Goal: Find specific page/section: Find specific page/section

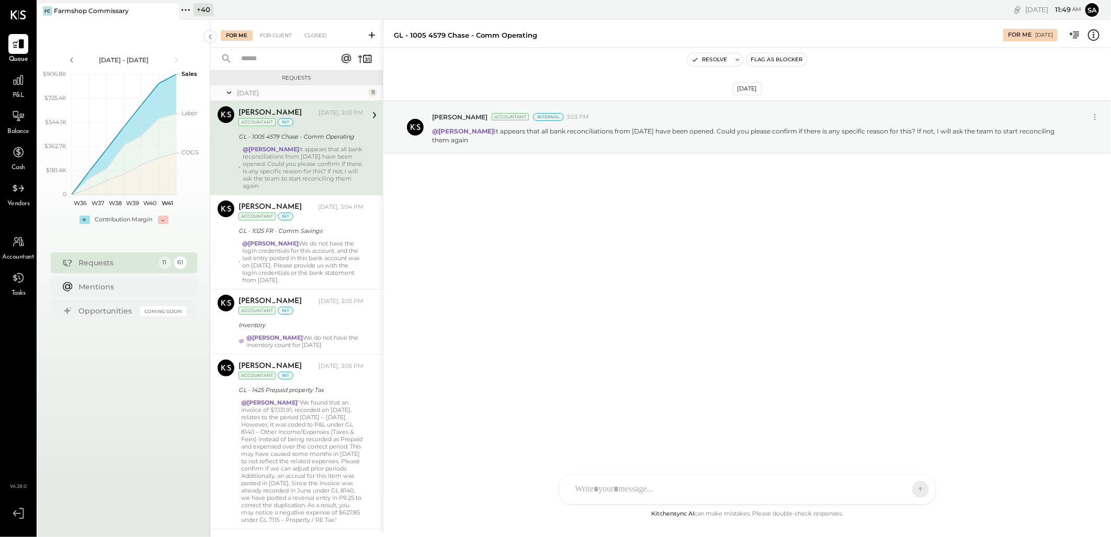
click at [199, 9] on div "+ 40" at bounding box center [204, 9] width 20 height 13
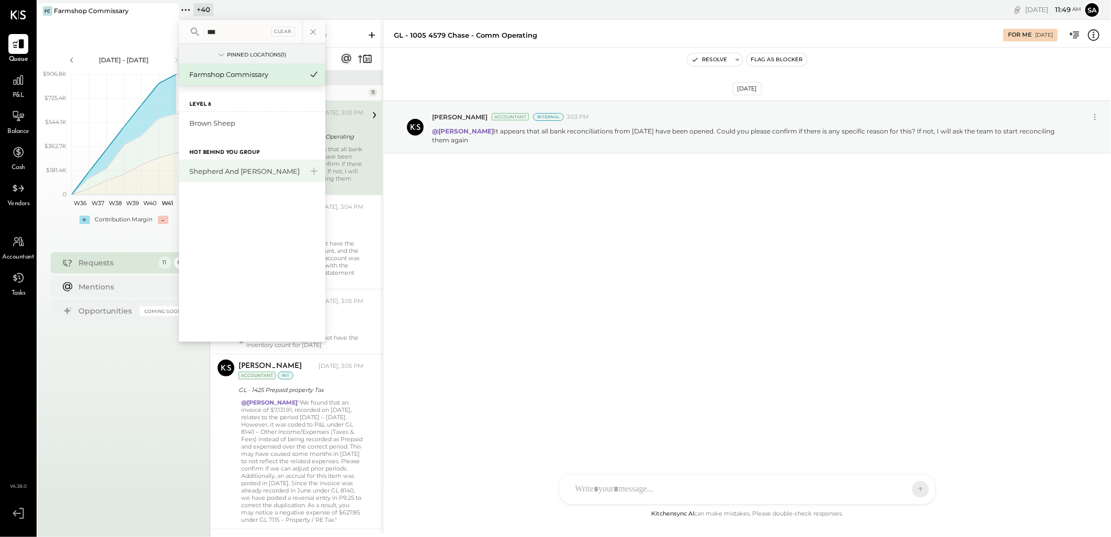
type input "***"
click at [278, 173] on div "Shepherd and [PERSON_NAME]" at bounding box center [245, 171] width 113 height 10
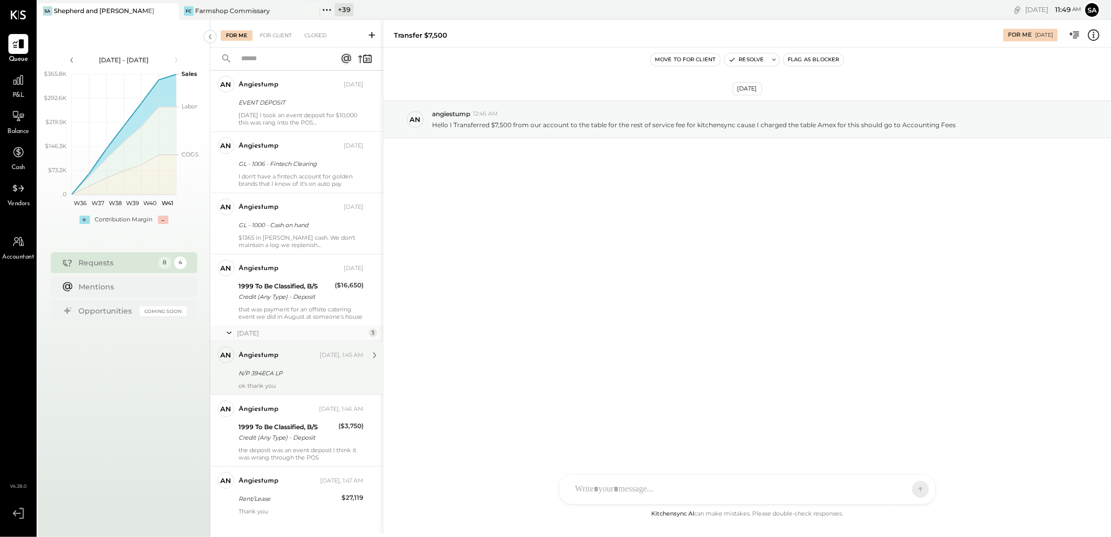
scroll to position [109, 0]
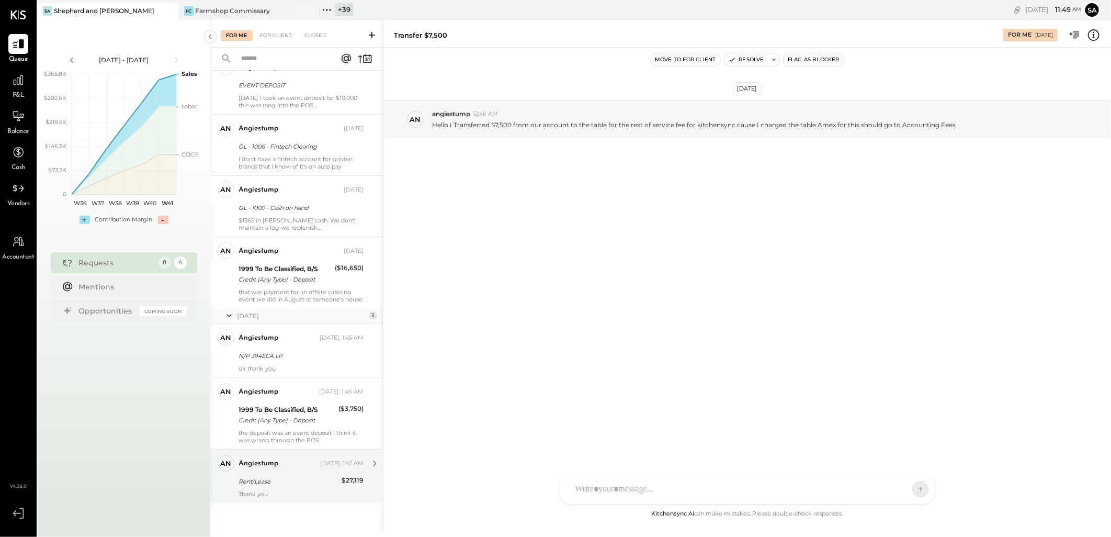
click at [281, 485] on div "Rent/Lease" at bounding box center [289, 481] width 100 height 10
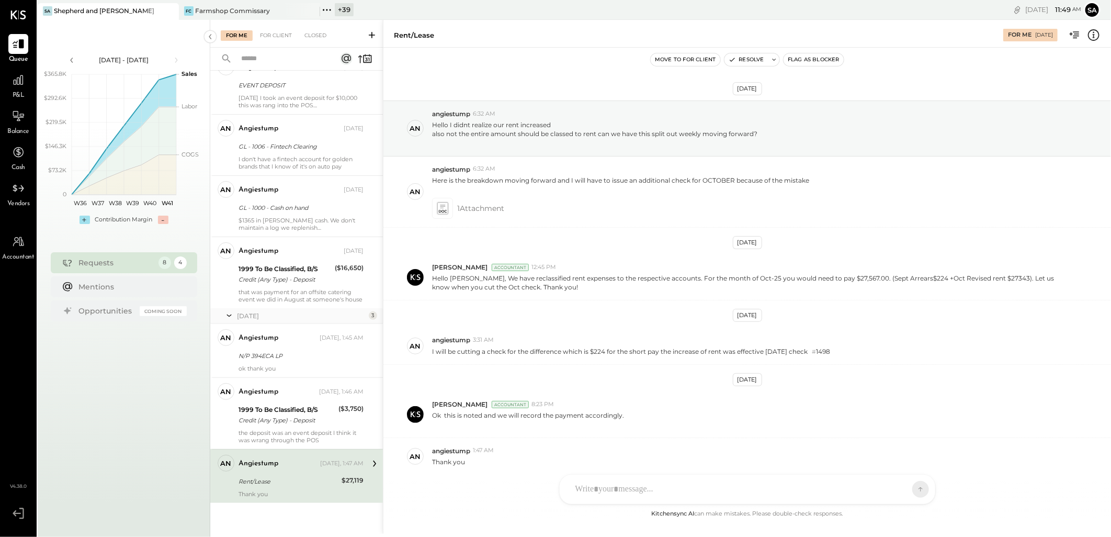
scroll to position [45, 0]
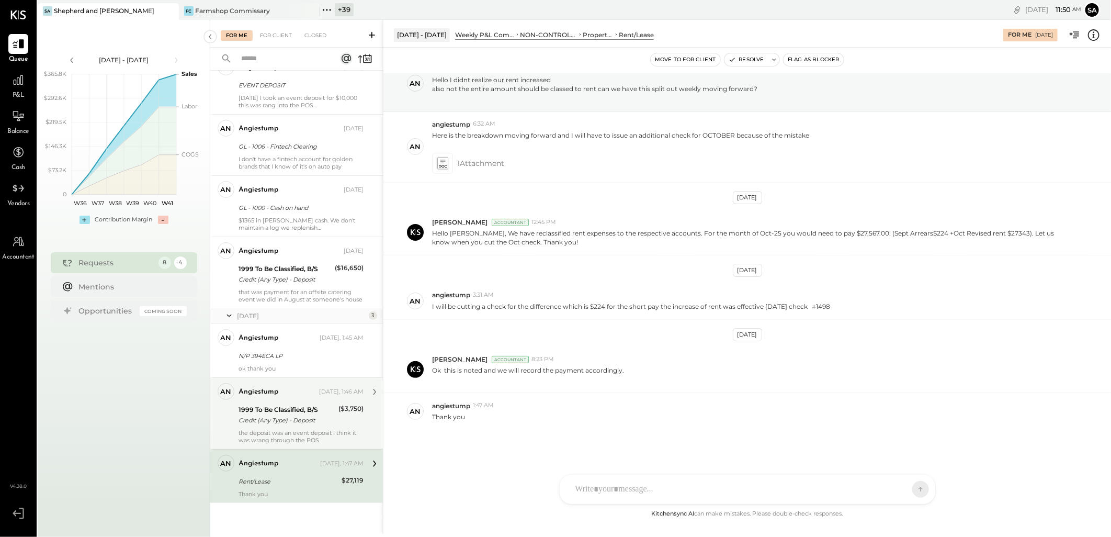
click at [282, 420] on div "Credit (Any Type) - Deposit" at bounding box center [287, 420] width 97 height 10
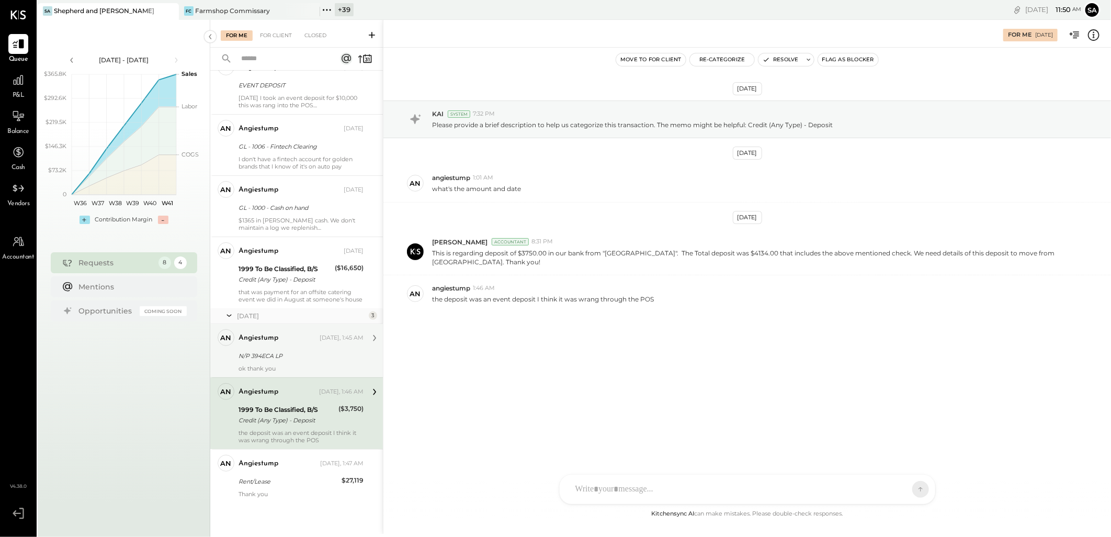
click at [286, 351] on div "N/P 394ECA LP" at bounding box center [300, 356] width 122 height 10
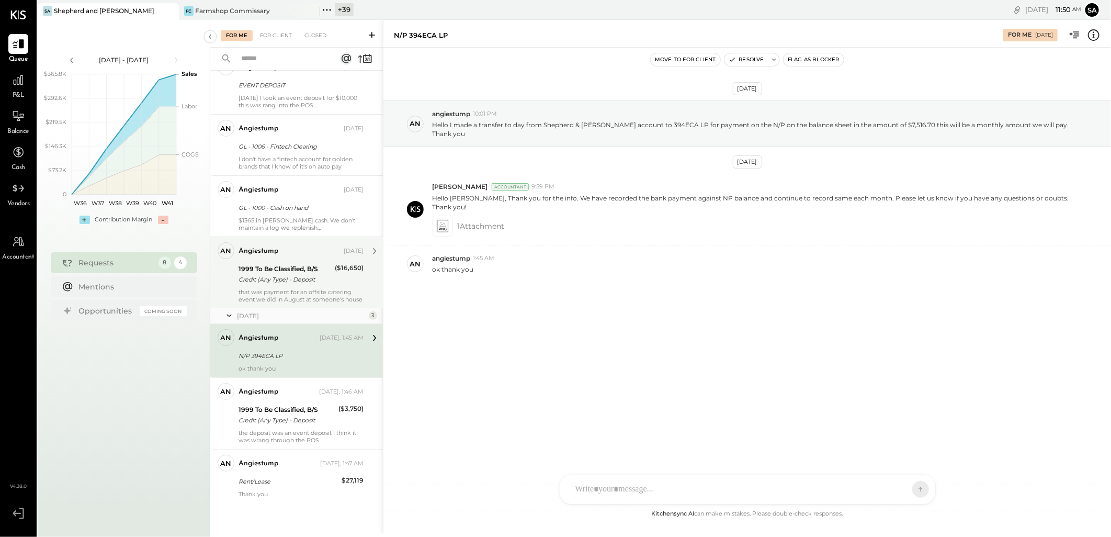
click at [272, 289] on div "that was payment for an offsite catering event we did in August at someone's ho…" at bounding box center [301, 295] width 125 height 15
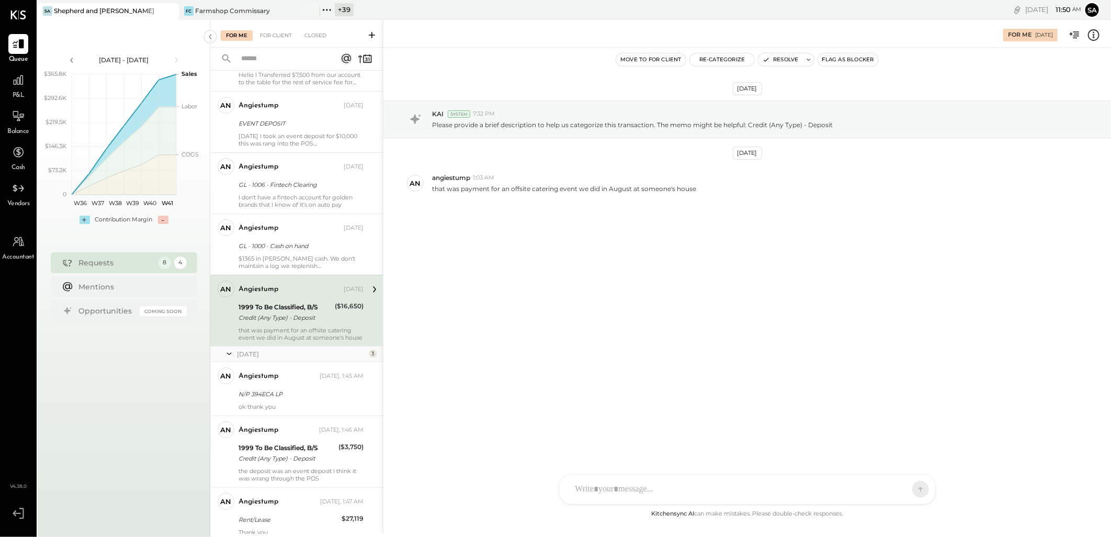
scroll to position [51, 0]
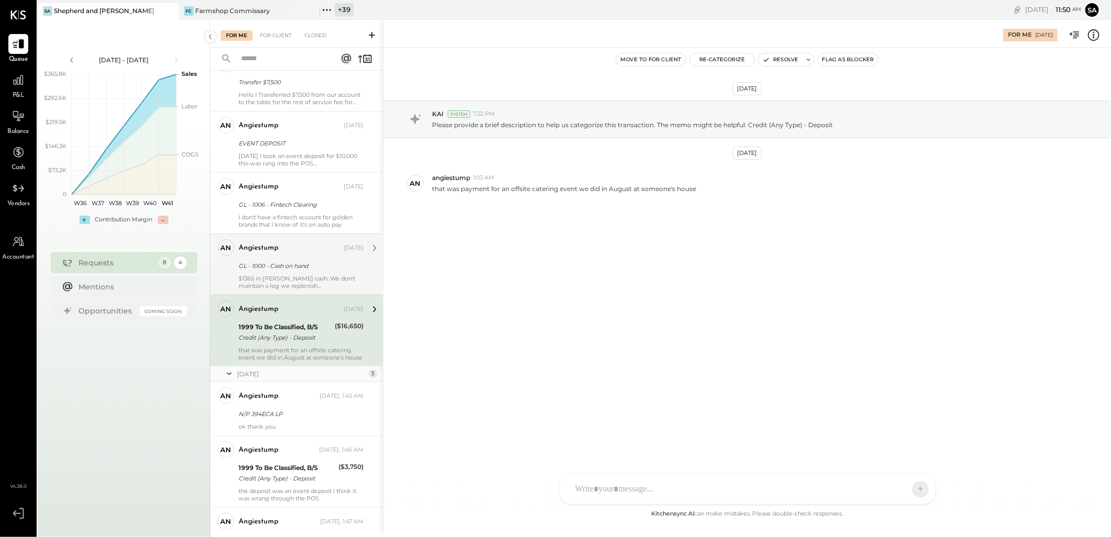
click at [280, 280] on div "$1365 in [PERSON_NAME] cash. We don't maintain a log we replenish [PERSON_NAME]…" at bounding box center [301, 282] width 125 height 15
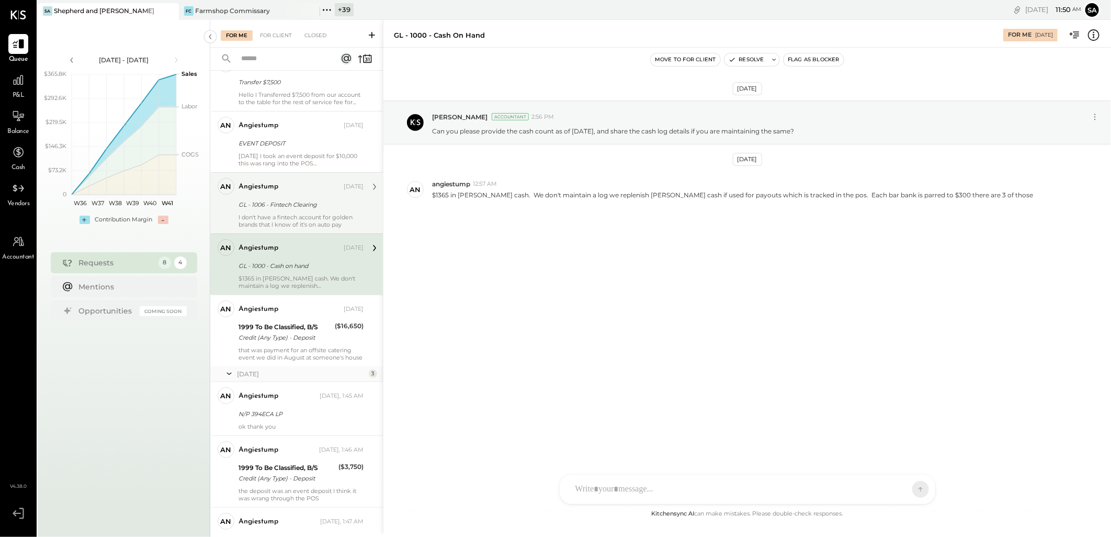
click at [287, 218] on div "I don't have a fintech account for golden brands that I know of it's on auto pay" at bounding box center [301, 220] width 125 height 15
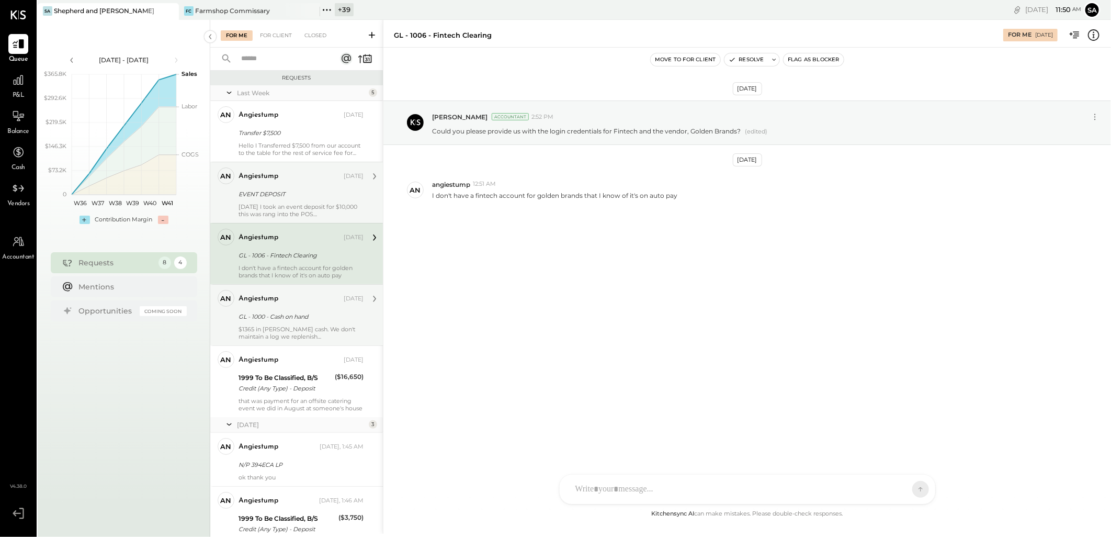
click at [264, 192] on div "EVENT DEPOSIT" at bounding box center [300, 194] width 122 height 10
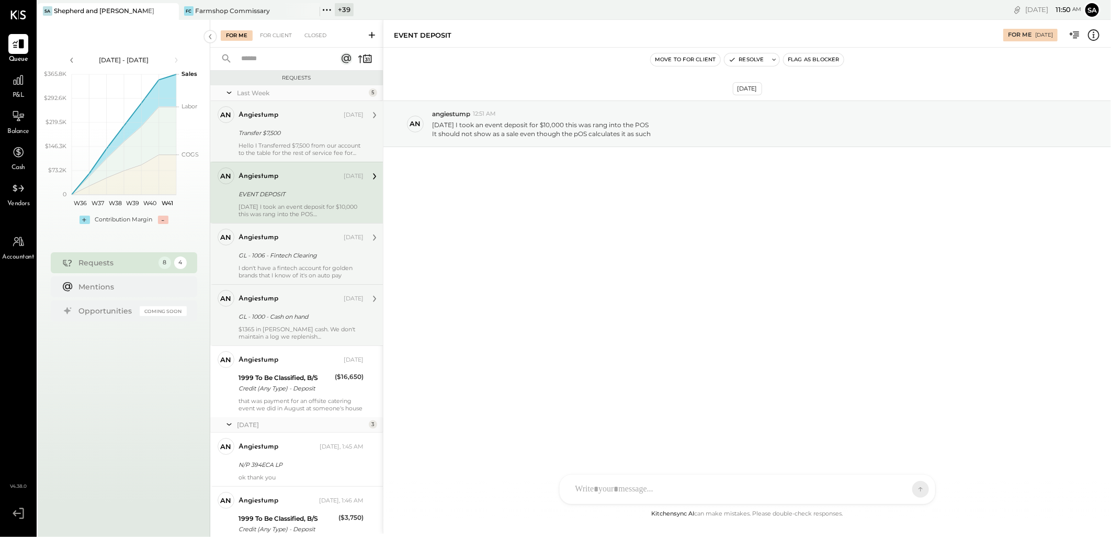
click at [280, 119] on div "angiestump" at bounding box center [290, 115] width 103 height 10
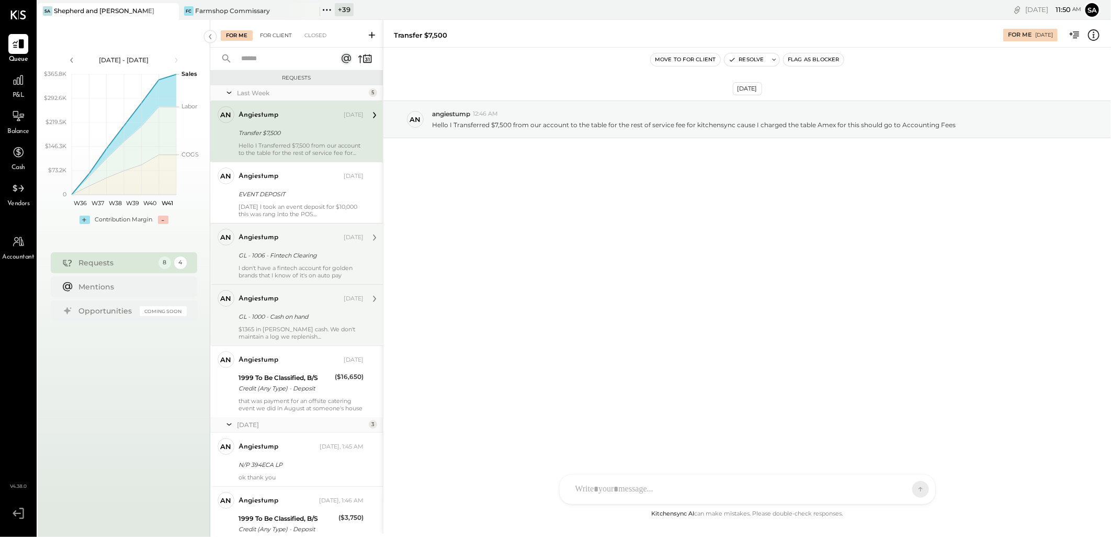
click at [280, 39] on div "For Client" at bounding box center [276, 35] width 42 height 10
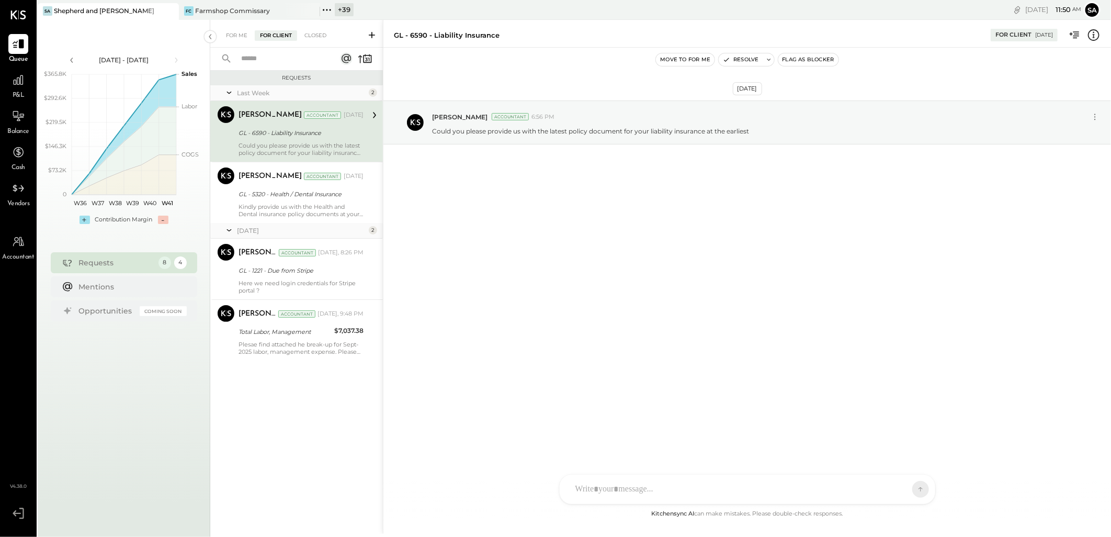
click at [313, 137] on div "GL - 6590 - Liability Insurance" at bounding box center [300, 133] width 122 height 10
click at [325, 194] on div "GL - 5320 - Health / Dental Insurance" at bounding box center [300, 194] width 122 height 10
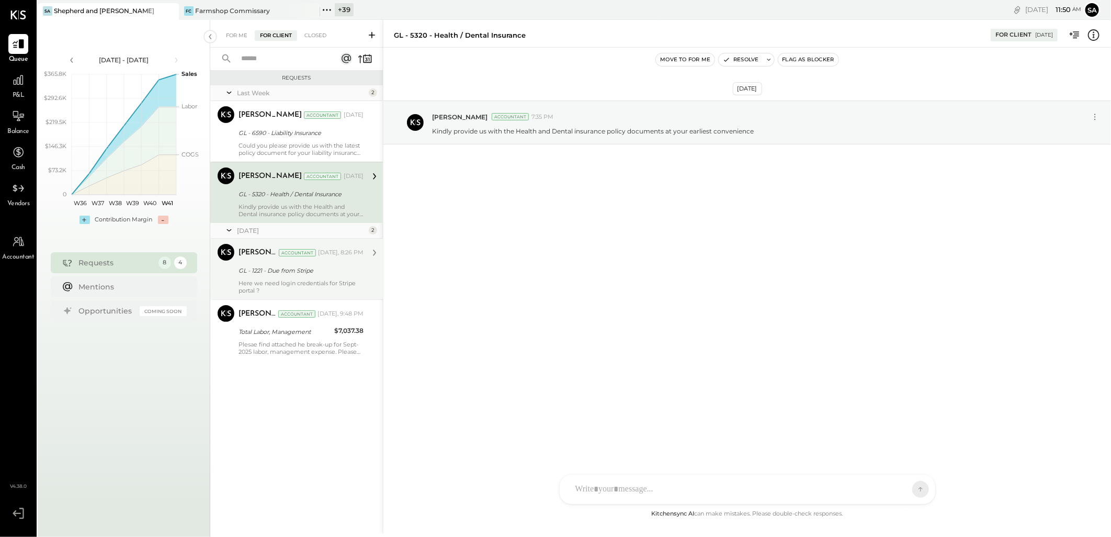
click at [318, 268] on div "GL - 1221 - Due from Stripe" at bounding box center [300, 270] width 122 height 10
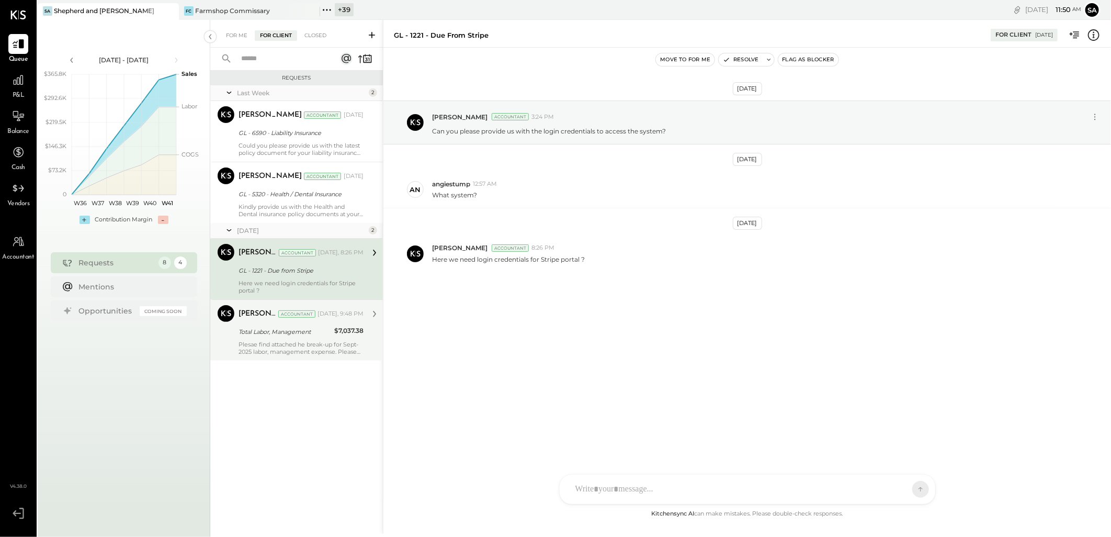
click at [319, 338] on div "[PERSON_NAME] Accountant [DATE], 9:48 PM Total Labor, Management $7,037.38 Ples…" at bounding box center [301, 330] width 125 height 50
